Goal: Task Accomplishment & Management: Complete application form

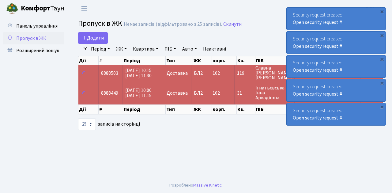
select select "25"
click at [105, 41] on link "Додати" at bounding box center [93, 38] width 30 height 12
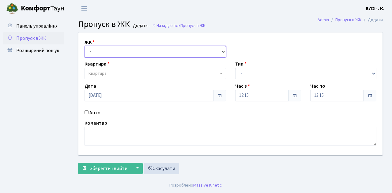
click at [222, 51] on select "- ВЛ1, Ужгородський пров., 4/1 ВЛ2, Голосіївський просп., 76 ВЛ3, пр.Голосіївсь…" at bounding box center [156, 52] width 142 height 12
select select "317"
click at [85, 46] on select "- ВЛ1, Ужгородський пров., 4/1 ВЛ2, Голосіївський просп., 76 ВЛ3, пр.Голосіївсь…" at bounding box center [156, 52] width 142 height 12
select select
click at [221, 73] on b at bounding box center [221, 73] width 2 height 1
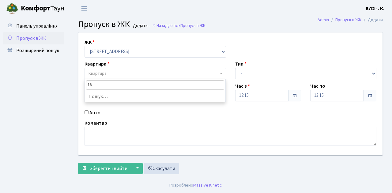
type input "188"
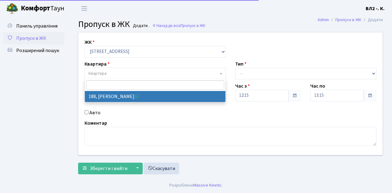
select select "40000"
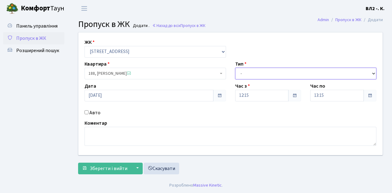
click at [373, 73] on select "- Доставка Таксі Гості Сервіс" at bounding box center [306, 74] width 142 height 12
select select "1"
click at [235, 68] on select "- Доставка Таксі Гості Сервіс" at bounding box center [306, 74] width 142 height 12
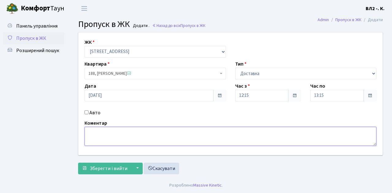
click at [92, 130] on textarea at bounding box center [231, 136] width 292 height 19
type textarea "12-21"
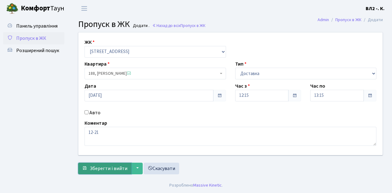
click at [95, 171] on span "Зберегти і вийти" at bounding box center [109, 168] width 38 height 7
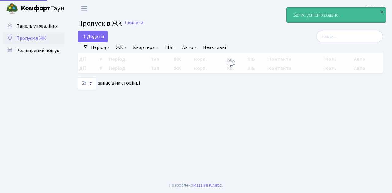
select select "25"
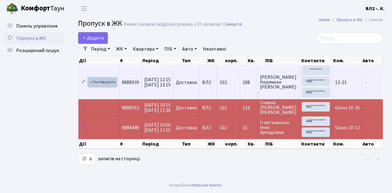
click at [114, 85] on link "Активувати" at bounding box center [102, 82] width 29 height 9
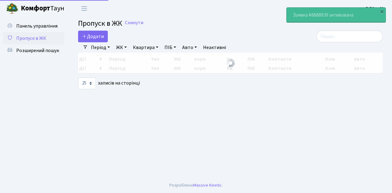
select select "25"
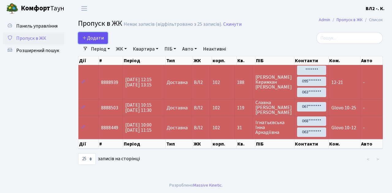
click at [105, 41] on link "Додати" at bounding box center [93, 38] width 30 height 12
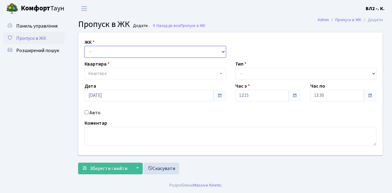
click at [222, 51] on select "- [STREET_ADDRESS][PERSON_NAME]" at bounding box center [156, 52] width 142 height 12
select select "317"
click at [85, 46] on select "- [STREET_ADDRESS][PERSON_NAME]" at bounding box center [156, 52] width 142 height 12
select select
click at [222, 74] on b at bounding box center [221, 73] width 2 height 1
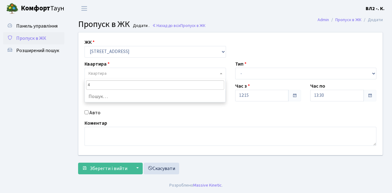
type input "49"
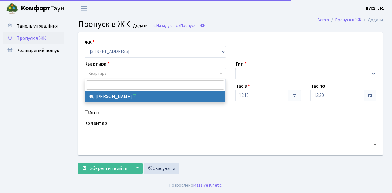
select select "38086"
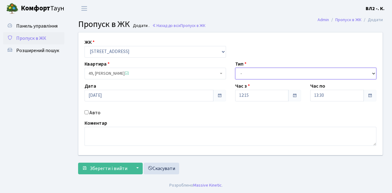
click at [373, 74] on select "- Доставка Таксі Гості Сервіс" at bounding box center [306, 74] width 142 height 12
select select "1"
click at [235, 68] on select "- Доставка Таксі Гості Сервіс" at bounding box center [306, 74] width 142 height 12
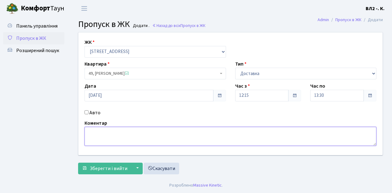
click at [91, 130] on textarea at bounding box center [231, 136] width 292 height 19
type textarea "Glovo 12-27"
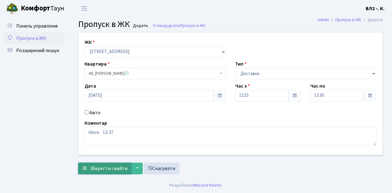
click at [98, 166] on span "Зберегти і вийти" at bounding box center [109, 168] width 38 height 7
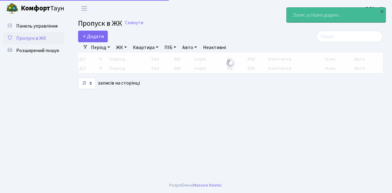
select select "25"
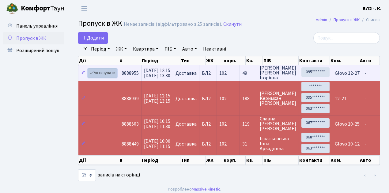
click at [115, 75] on link "Активувати" at bounding box center [102, 72] width 29 height 9
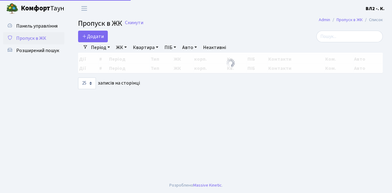
select select "25"
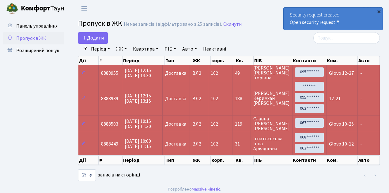
click at [379, 11] on div "×" at bounding box center [379, 11] width 6 height 6
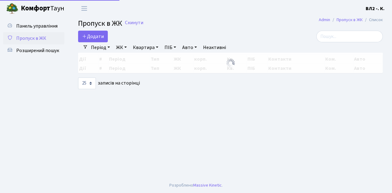
select select "25"
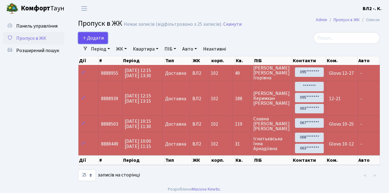
click at [104, 41] on link "Додати" at bounding box center [93, 38] width 30 height 12
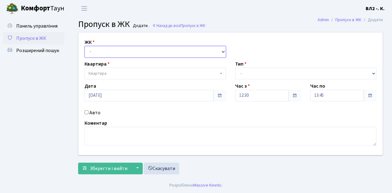
click at [221, 50] on select "- [STREET_ADDRESS][PERSON_NAME]" at bounding box center [156, 52] width 142 height 12
select select "317"
click at [85, 46] on select "- ВЛ1, Ужгородський пров., 4/1 ВЛ2, Голосіївський просп., 76 ВЛ3, пр.Голосіївсь…" at bounding box center [156, 52] width 142 height 12
select select
click at [222, 71] on span at bounding box center [221, 74] width 1 height 12
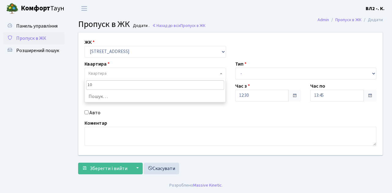
type input "104"
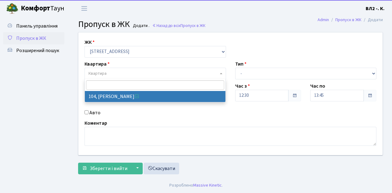
select select "38248"
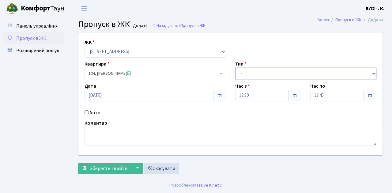
click at [373, 71] on select "- Доставка Таксі Гості Сервіс" at bounding box center [306, 74] width 142 height 12
select select "1"
click at [235, 68] on select "- Доставка Таксі Гості Сервіс" at bounding box center [306, 74] width 142 height 12
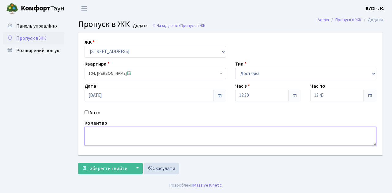
click at [93, 130] on textarea at bounding box center [231, 136] width 292 height 19
type textarea "Glovo 12-42"
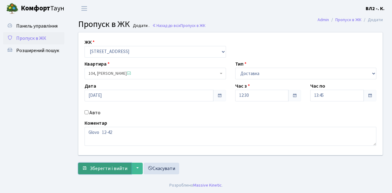
click at [94, 170] on span "Зберегти і вийти" at bounding box center [109, 168] width 38 height 7
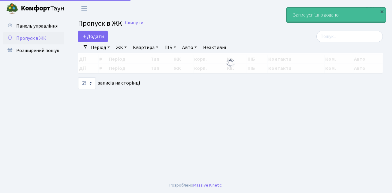
select select "25"
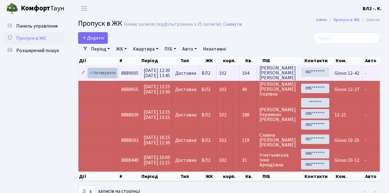
click at [114, 76] on link "Активувати" at bounding box center [102, 72] width 29 height 9
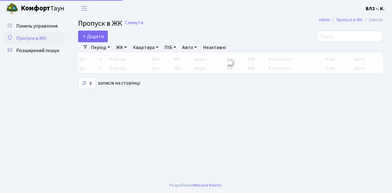
select select "25"
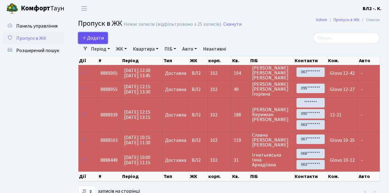
click at [104, 41] on link "Додати" at bounding box center [93, 38] width 30 height 12
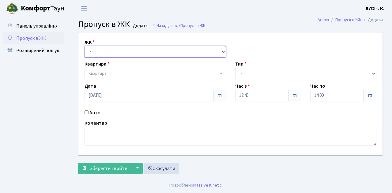
click at [222, 50] on select "- [STREET_ADDRESS][PERSON_NAME]" at bounding box center [156, 52] width 142 height 12
select select "317"
click at [85, 46] on select "- ВЛ1, Ужгородський пров., 4/1 ВЛ2, Голосіївський просп., 76 ВЛ3, пр.Голосіївсь…" at bounding box center [156, 52] width 142 height 12
select select
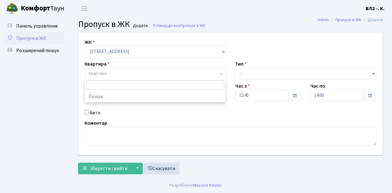
click at [220, 73] on b at bounding box center [221, 73] width 2 height 1
type input "188"
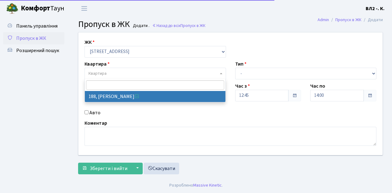
select select "40000"
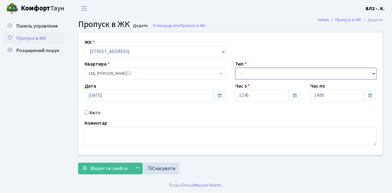
click at [374, 73] on select "- Доставка Таксі Гості Сервіс" at bounding box center [306, 74] width 142 height 12
select select "1"
click at [235, 68] on select "- Доставка Таксі Гості Сервіс" at bounding box center [306, 74] width 142 height 12
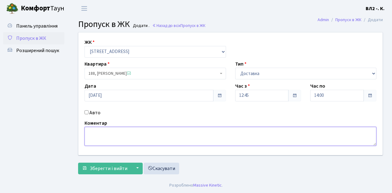
click at [91, 131] on textarea at bounding box center [231, 136] width 292 height 19
type textarea "Glovo 12-54"
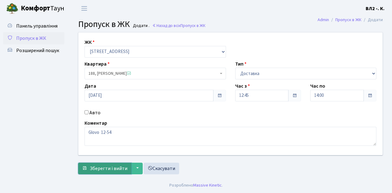
click at [105, 172] on button "Зберегти і вийти" at bounding box center [104, 169] width 53 height 12
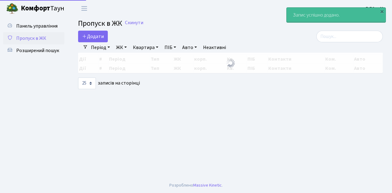
select select "25"
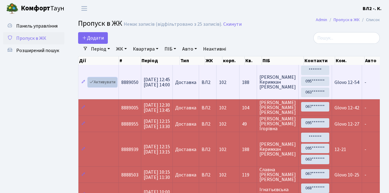
click at [113, 86] on link "Активувати" at bounding box center [102, 82] width 29 height 9
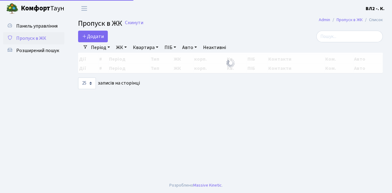
select select "25"
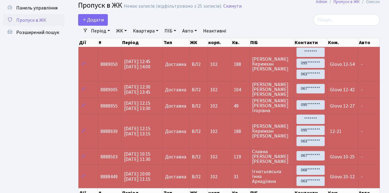
scroll to position [12, 0]
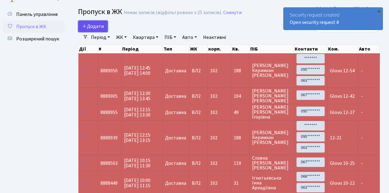
click at [105, 30] on link "Додати" at bounding box center [93, 27] width 30 height 12
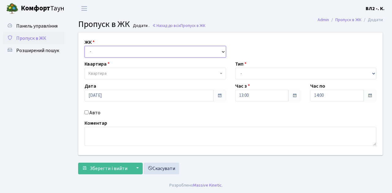
click at [222, 52] on select "- ВЛ1, Ужгородський пров., 4/1 ВЛ2, Голосіївський просп., 76 ВЛ3, пр.Голосіївсь…" at bounding box center [156, 52] width 142 height 12
select select "317"
click at [85, 46] on select "- ВЛ1, Ужгородський пров., 4/1 ВЛ2, Голосіївський просп., 76 ВЛ3, пр.Голосіївсь…" at bounding box center [156, 52] width 142 height 12
select select
click at [221, 72] on span "Квартира" at bounding box center [156, 74] width 142 height 12
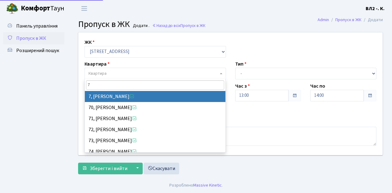
type input "79"
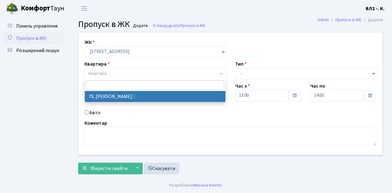
select select "38176"
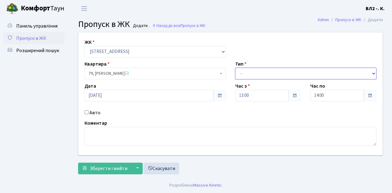
click at [374, 73] on select "- Доставка Таксі Гості Сервіс" at bounding box center [306, 74] width 142 height 12
select select "3"
click at [235, 68] on select "- Доставка Таксі Гості Сервіс" at bounding box center [306, 74] width 142 height 12
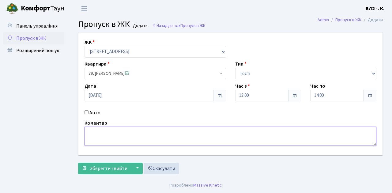
click at [98, 132] on textarea at bounding box center [231, 136] width 292 height 19
type textarea "12-58"
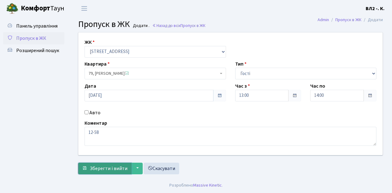
click at [97, 169] on span "Зберегти і вийти" at bounding box center [109, 168] width 38 height 7
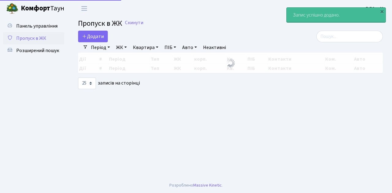
select select "25"
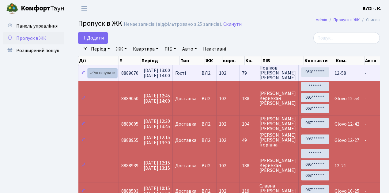
click at [115, 76] on link "Активувати" at bounding box center [102, 72] width 29 height 9
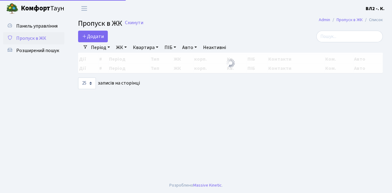
select select "25"
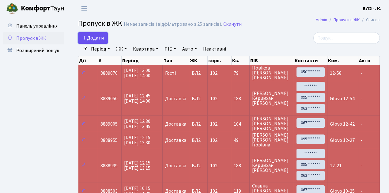
click at [104, 40] on span "Додати" at bounding box center [93, 38] width 22 height 7
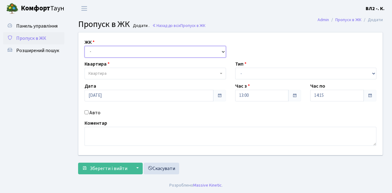
click at [221, 51] on select "- [STREET_ADDRESS][PERSON_NAME]" at bounding box center [156, 52] width 142 height 12
select select "317"
click at [85, 46] on select "- [STREET_ADDRESS][PERSON_NAME]" at bounding box center [156, 52] width 142 height 12
select select
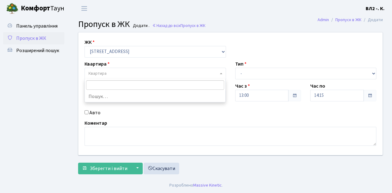
click at [221, 74] on span at bounding box center [221, 74] width 1 height 12
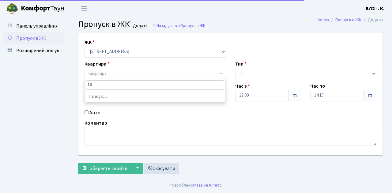
type input "163"
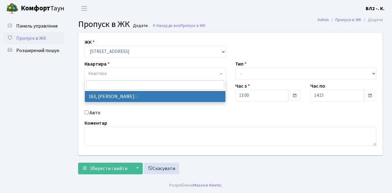
select select "38425"
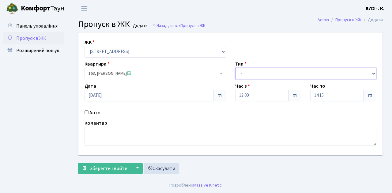
click at [373, 73] on select "- Доставка Таксі Гості Сервіс" at bounding box center [306, 74] width 142 height 12
select select "1"
click at [235, 68] on select "- Доставка Таксі Гості Сервіс" at bounding box center [306, 74] width 142 height 12
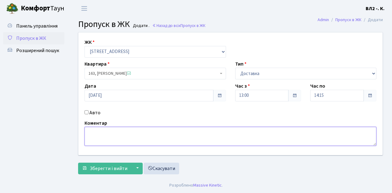
click at [90, 131] on textarea at bounding box center [231, 136] width 292 height 19
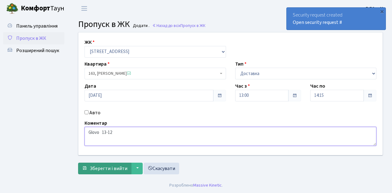
type textarea "Glovo 13-12"
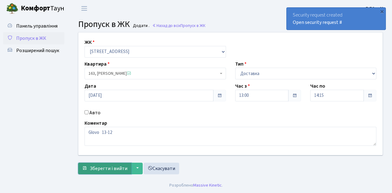
click at [94, 172] on button "Зберегти і вийти" at bounding box center [104, 169] width 53 height 12
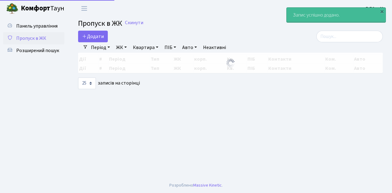
select select "25"
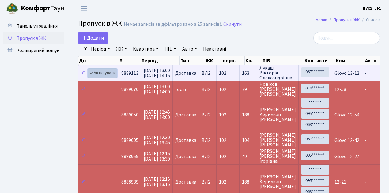
click at [113, 77] on link "Активувати" at bounding box center [102, 72] width 29 height 9
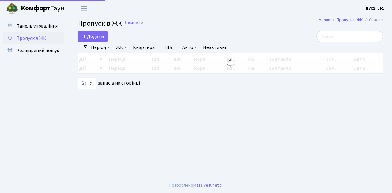
select select "25"
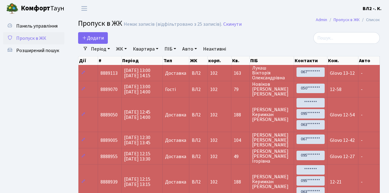
drag, startPoint x: 341, startPoint y: 78, endPoint x: 336, endPoint y: 78, distance: 4.9
click at [341, 78] on td "Glovo 13-12" at bounding box center [342, 73] width 31 height 16
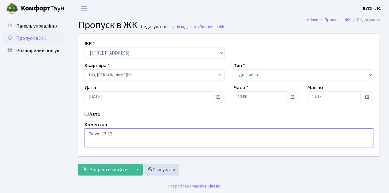
click at [113, 132] on textarea "Glovo 13-12" at bounding box center [229, 137] width 289 height 19
type textarea "Glovo 13-12 ( 2 )"
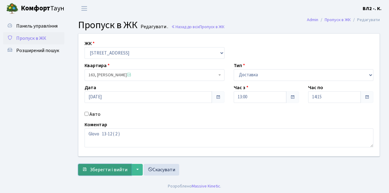
click at [95, 172] on span "Зберегти і вийти" at bounding box center [109, 169] width 38 height 7
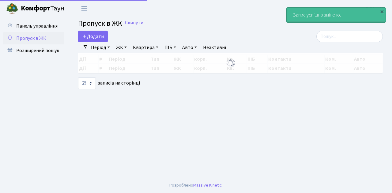
select select "25"
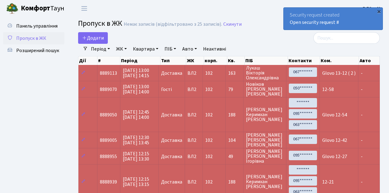
click at [378, 11] on div "×" at bounding box center [379, 11] width 6 height 6
click at [378, 12] on div "×" at bounding box center [379, 11] width 6 height 6
click at [379, 11] on div "×" at bounding box center [379, 11] width 6 height 6
click at [379, 12] on div "×" at bounding box center [379, 11] width 6 height 6
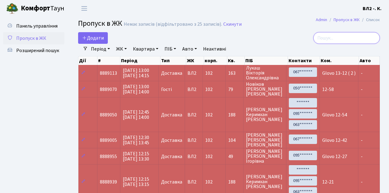
click at [335, 39] on input "search" at bounding box center [346, 38] width 66 height 12
click at [304, 40] on div at bounding box center [333, 38] width 94 height 12
click at [51, 51] on span "Розширений пошук" at bounding box center [37, 50] width 43 height 7
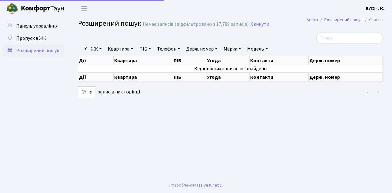
select select "25"
click at [134, 49] on link "Квартира" at bounding box center [120, 49] width 30 height 10
type input "43"
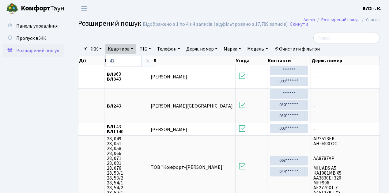
click at [308, 48] on link "Очистити фільтри" at bounding box center [297, 49] width 51 height 10
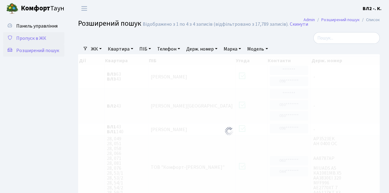
click at [27, 39] on span "Пропуск в ЖК" at bounding box center [31, 38] width 30 height 7
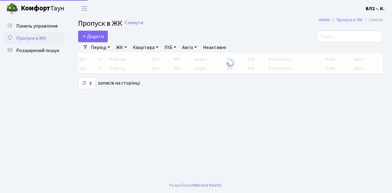
select select "25"
